Goal: Use online tool/utility: Utilize a website feature to perform a specific function

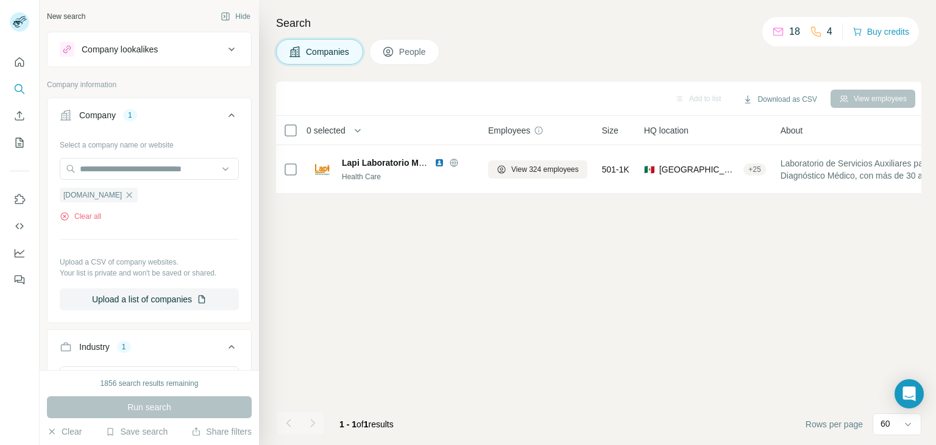
scroll to position [6213, 0]
click at [132, 115] on div "1" at bounding box center [130, 115] width 14 height 11
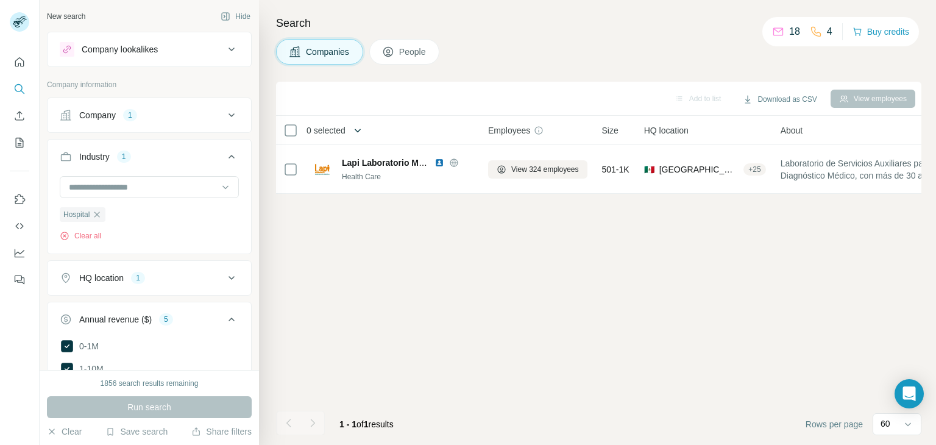
click at [360, 127] on icon "button" at bounding box center [357, 130] width 12 height 12
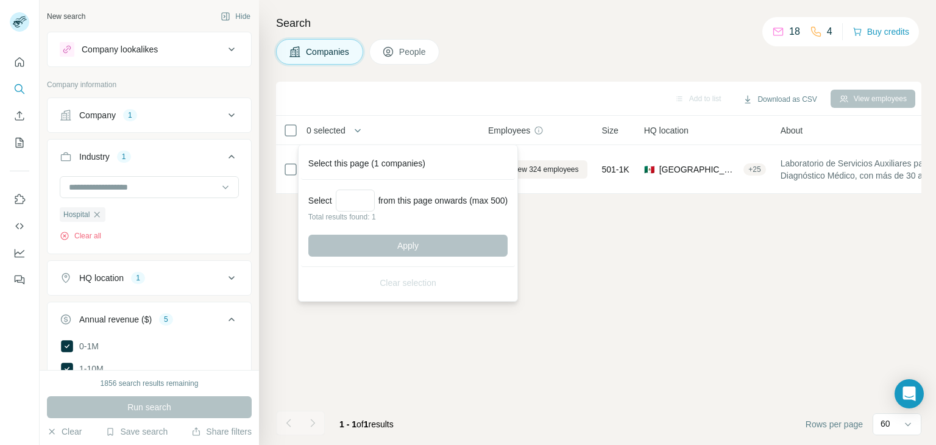
click at [630, 261] on div "Add to list Download as CSV View employees 0 selected Companies Employees Size …" at bounding box center [598, 263] width 645 height 363
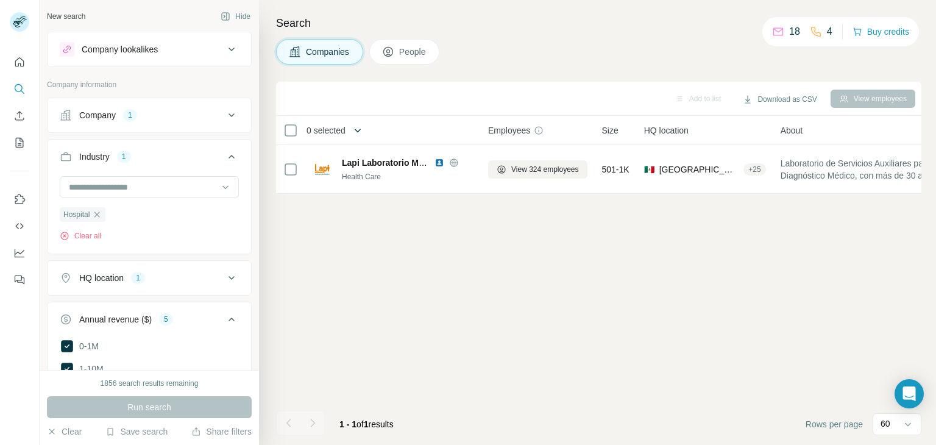
click at [361, 127] on icon "button" at bounding box center [357, 130] width 12 height 12
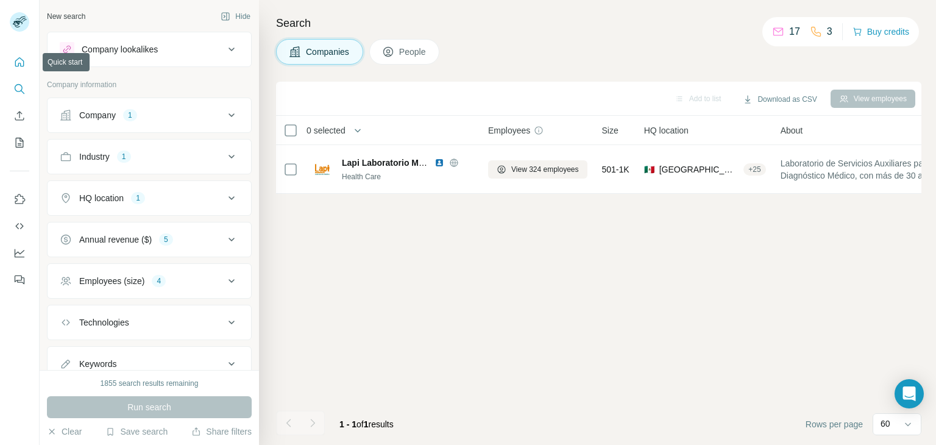
click at [17, 61] on icon "Quick start" at bounding box center [19, 62] width 12 height 12
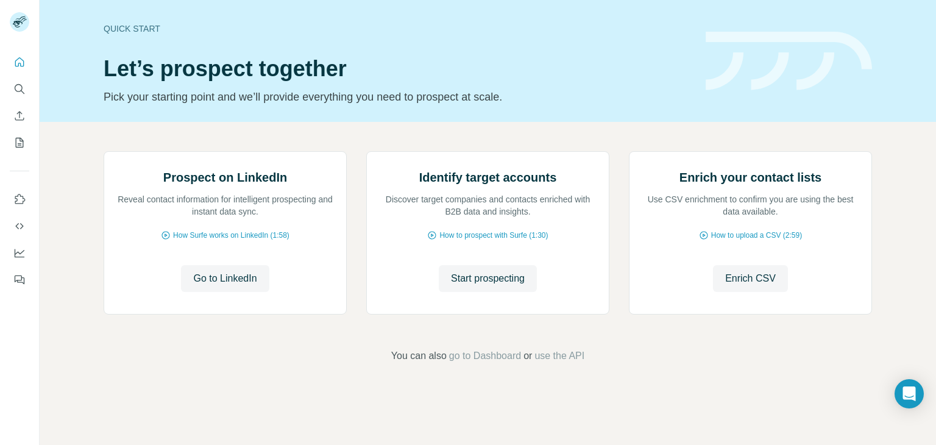
scroll to position [82, 0]
click at [478, 286] on span "Start prospecting" at bounding box center [488, 278] width 74 height 15
